Goal: Transaction & Acquisition: Book appointment/travel/reservation

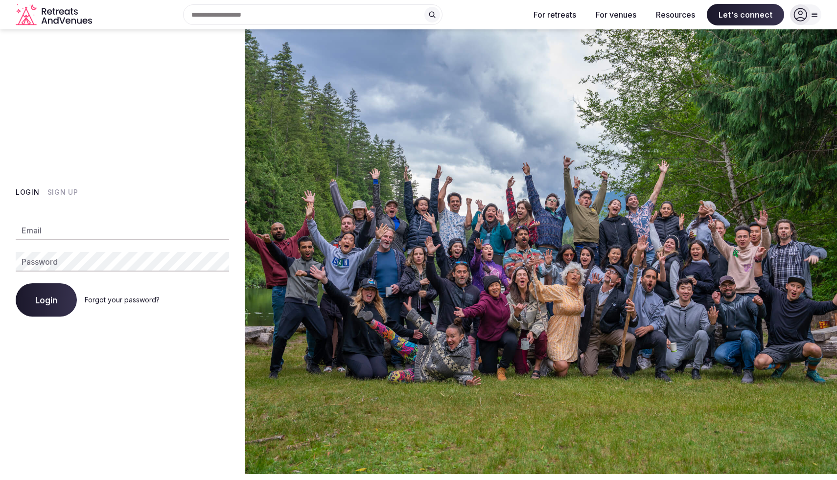
click at [46, 222] on input "Email" at bounding box center [122, 231] width 213 height 20
type input "**********"
click at [47, 295] on span "Login" at bounding box center [46, 300] width 22 height 10
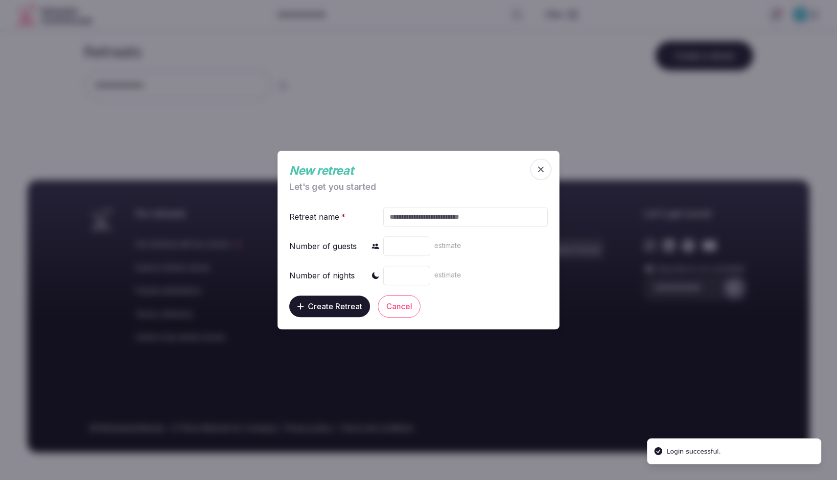
click at [540, 172] on icon "button" at bounding box center [541, 169] width 10 height 10
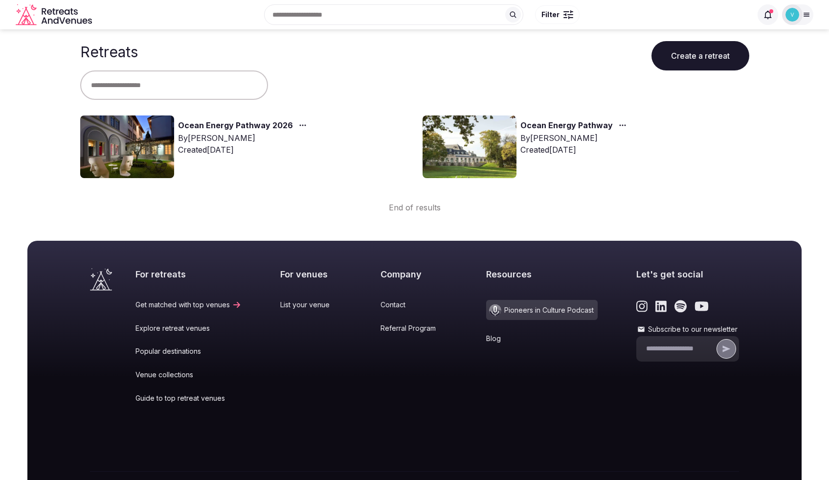
click at [219, 124] on link "Ocean Energy Pathway 2026" at bounding box center [235, 125] width 115 height 13
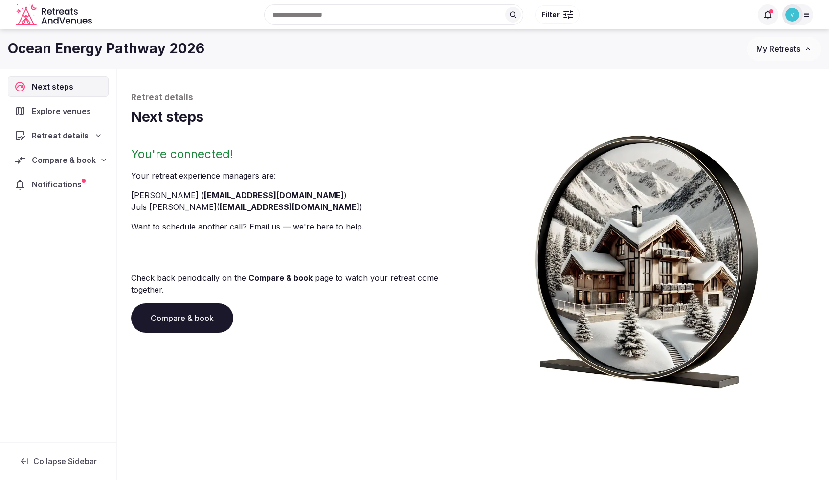
click at [183, 311] on link "Compare & book" at bounding box center [182, 317] width 102 height 29
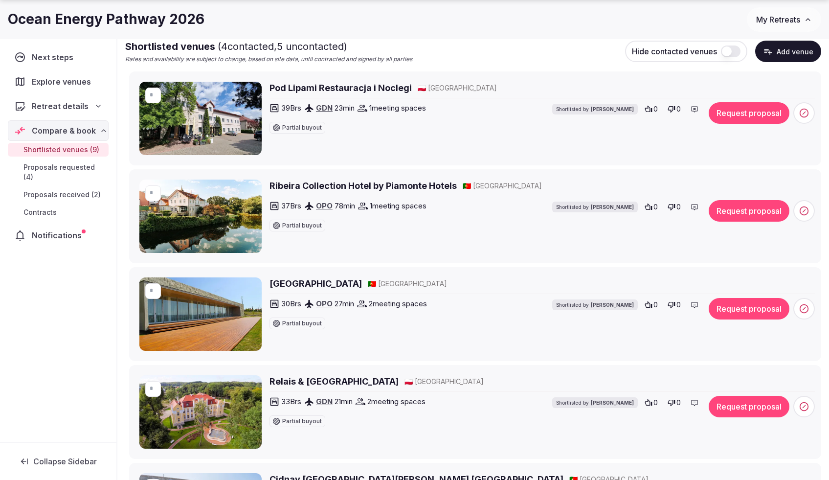
scroll to position [156, 0]
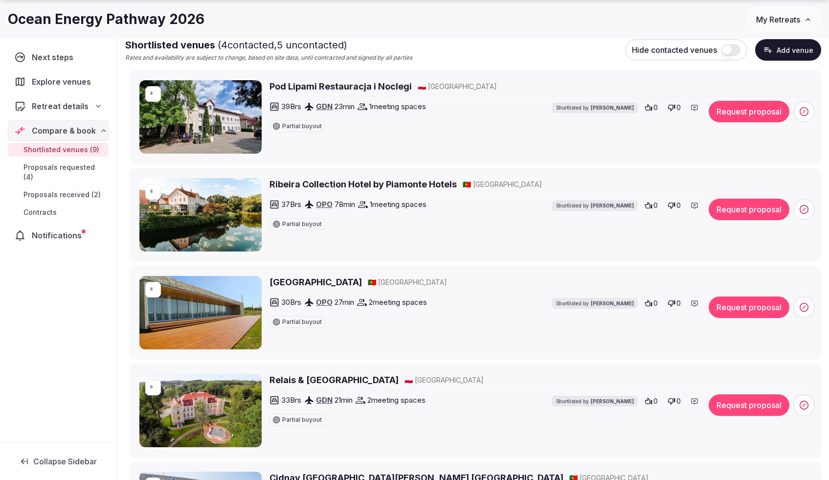
click at [297, 87] on h2 "Pod Lipami Restauracja i Noclegi" at bounding box center [341, 86] width 142 height 12
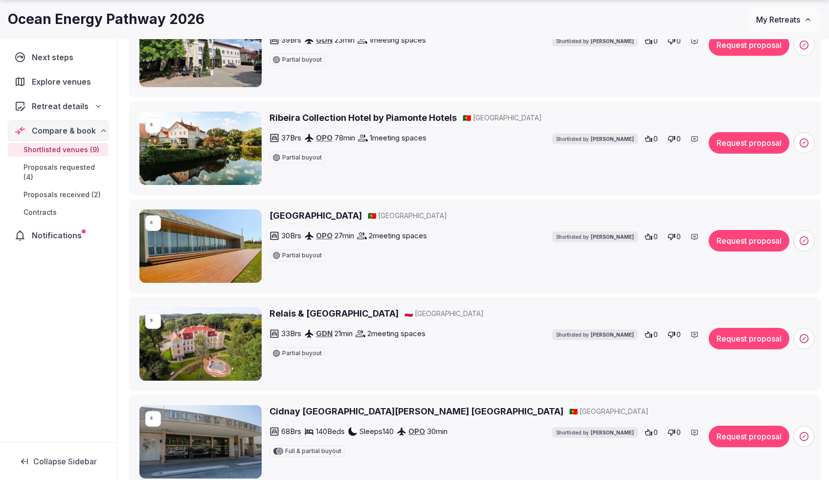
scroll to position [227, 0]
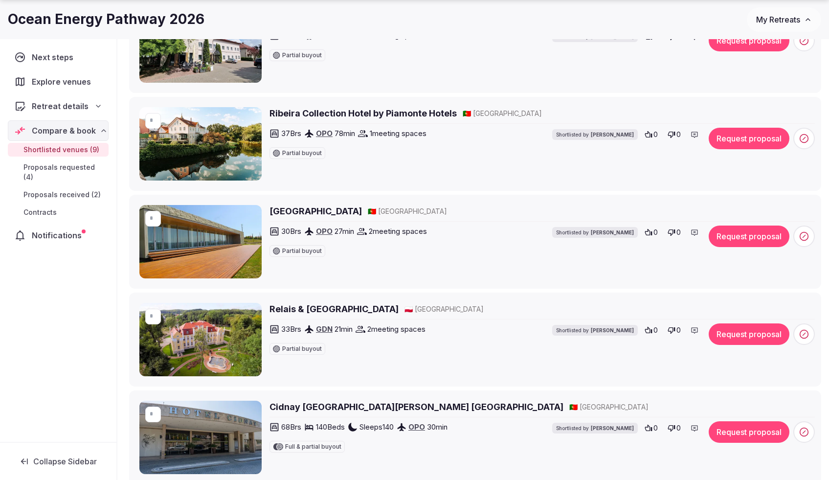
click at [311, 309] on h2 "Relais & Chateaux Hotel Quadrille" at bounding box center [334, 309] width 129 height 12
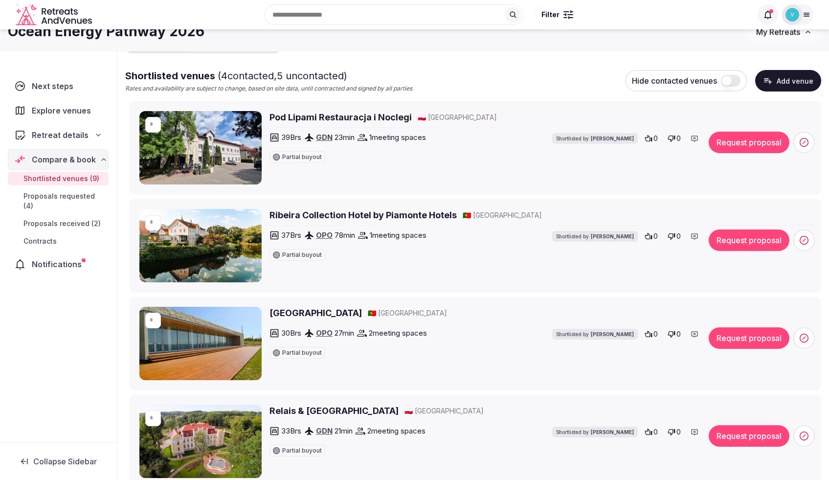
scroll to position [0, 0]
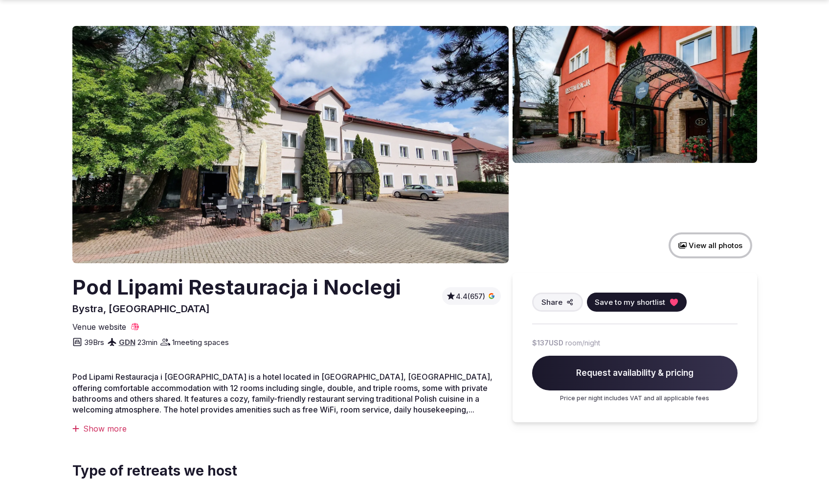
scroll to position [72, 0]
